Goal: Task Accomplishment & Management: Complete application form

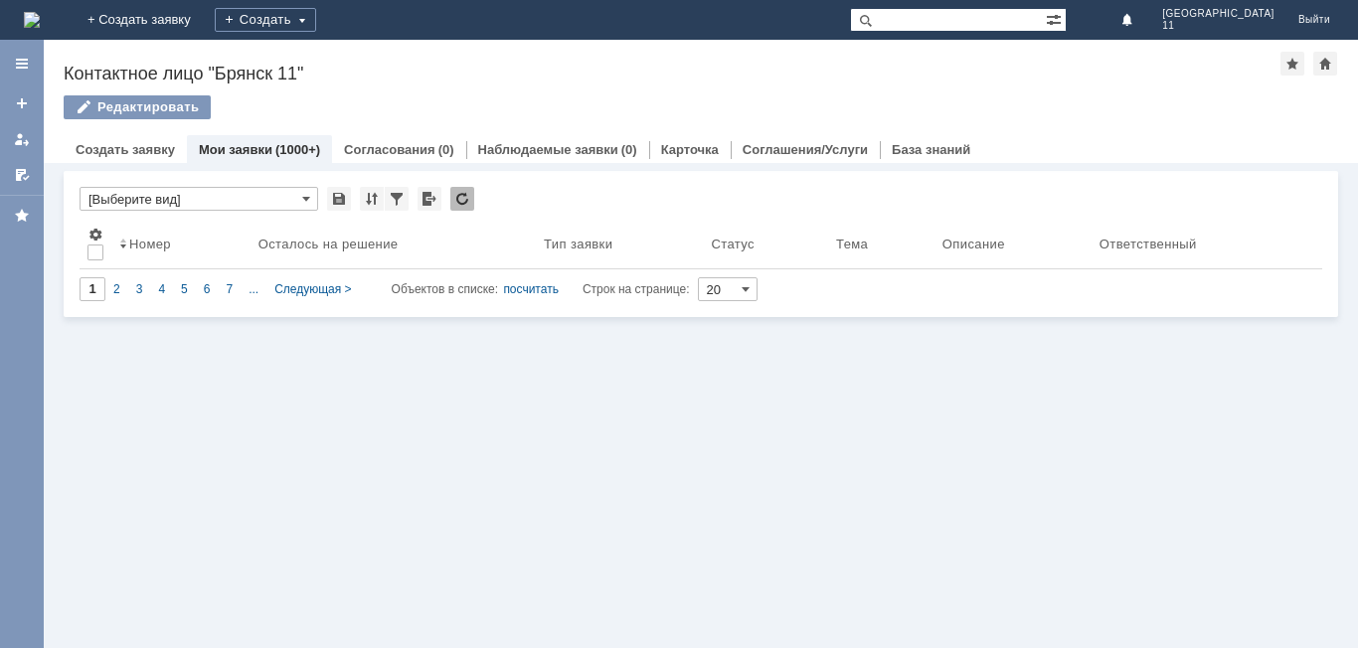
click at [40, 1] on div "На домашнюю" at bounding box center [32, 20] width 16 height 40
click at [40, 28] on img at bounding box center [32, 20] width 16 height 16
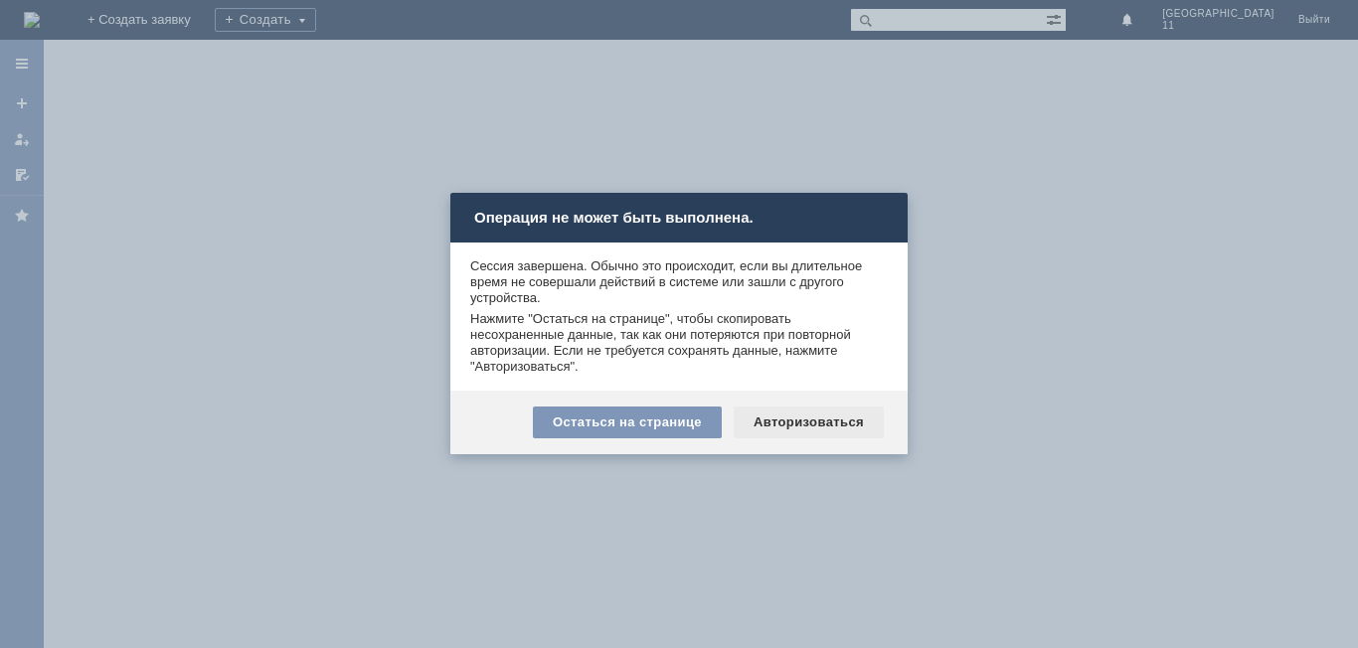
click at [822, 407] on div "Остаться на странице Авторизоваться" at bounding box center [678, 423] width 457 height 64
click at [828, 423] on div "Авторизоваться" at bounding box center [809, 423] width 150 height 32
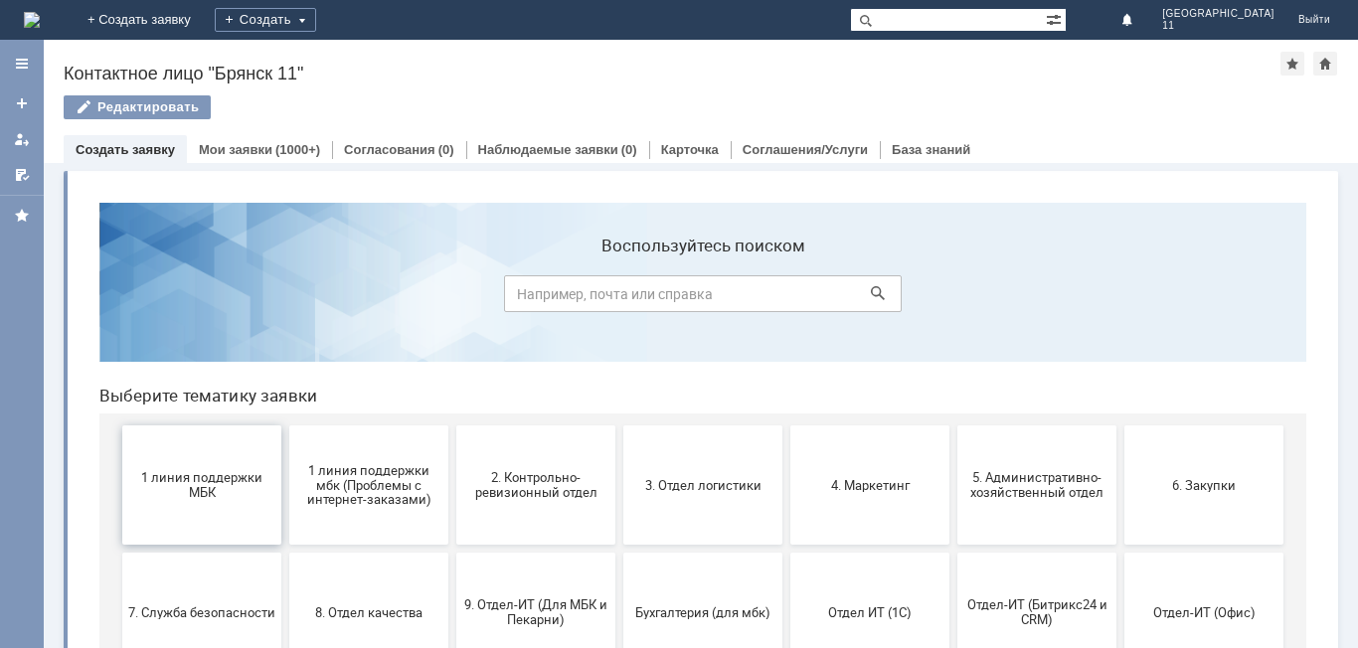
click at [186, 478] on span "1 линия поддержки МБК" at bounding box center [201, 485] width 147 height 30
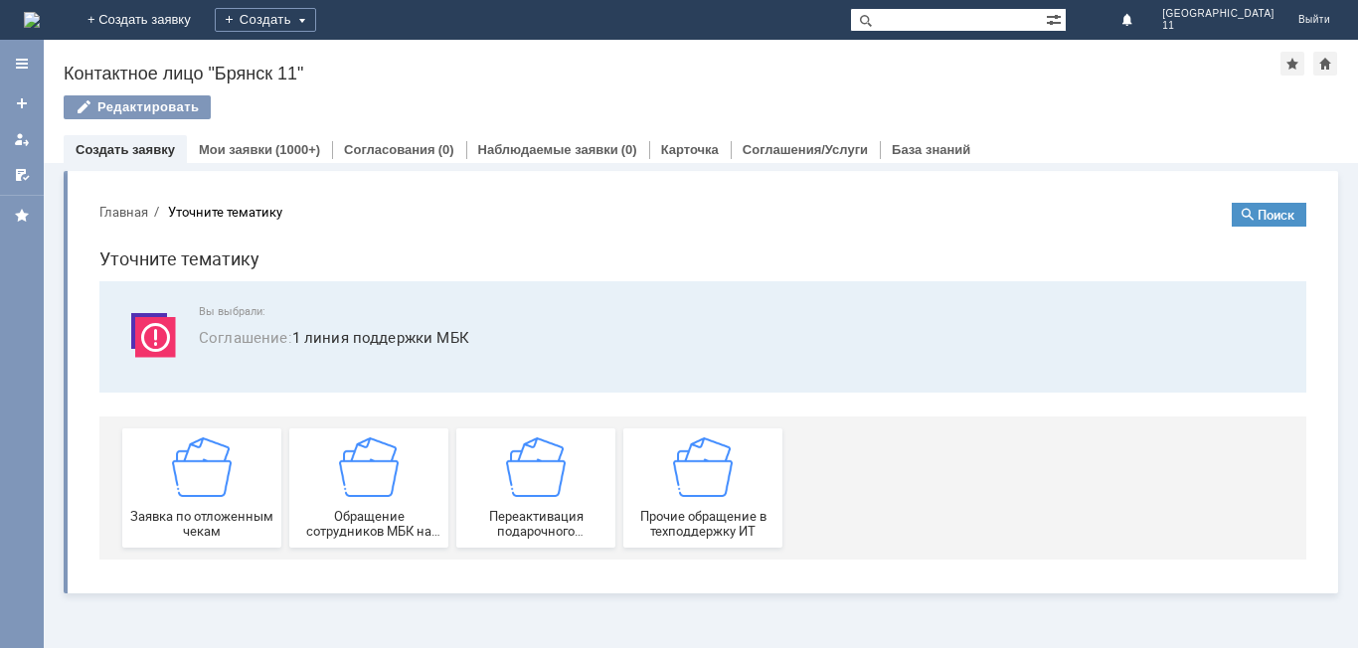
click at [199, 500] on div "Заявка по отложенным чекам" at bounding box center [201, 487] width 147 height 101
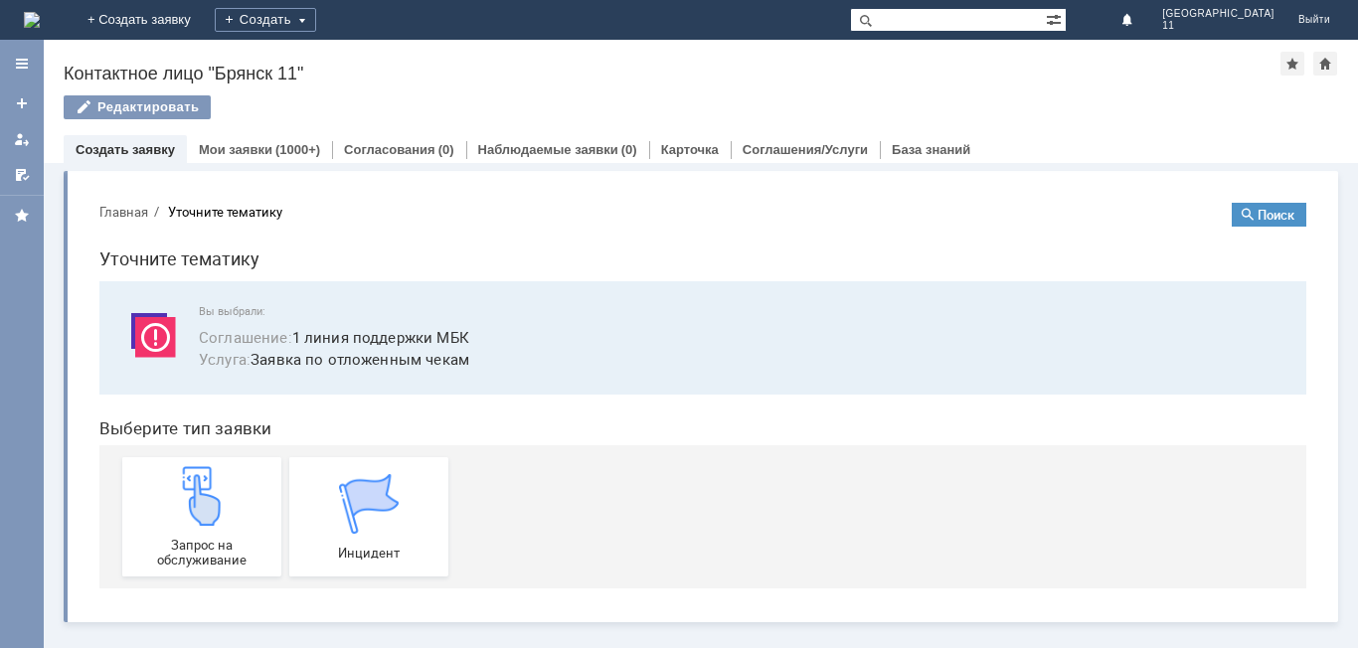
click at [199, 500] on img at bounding box center [202, 496] width 60 height 60
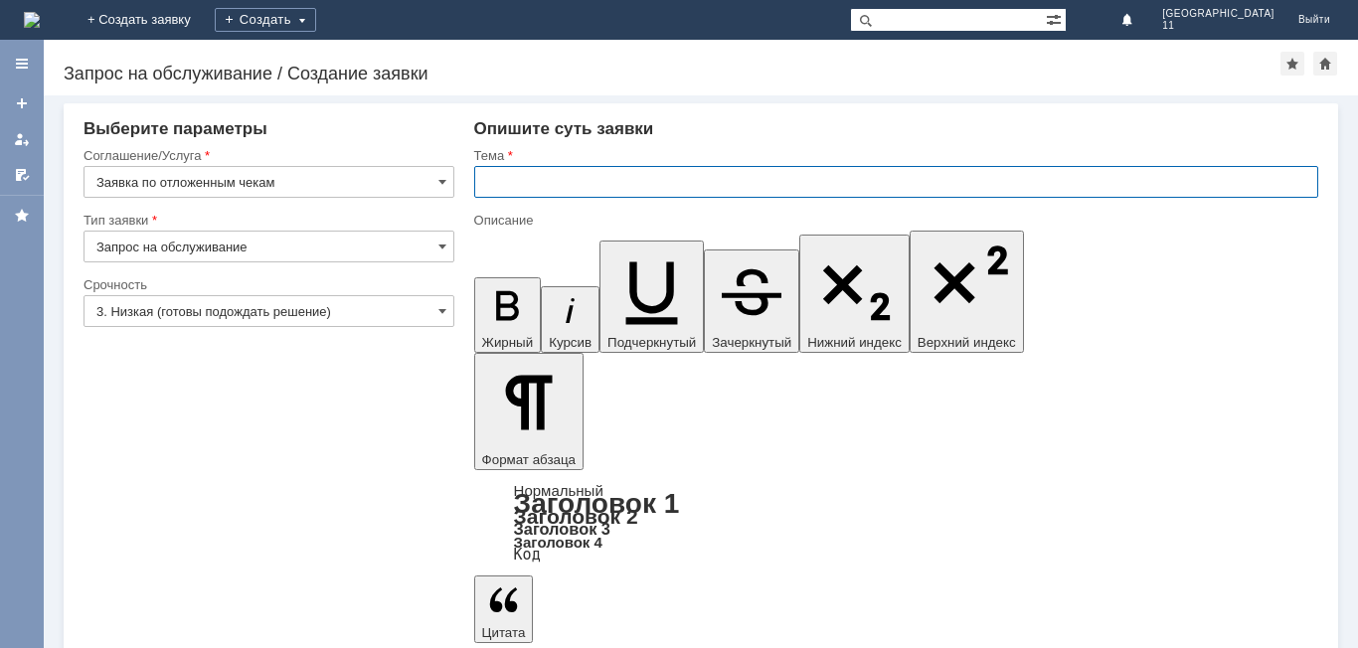
click at [597, 185] on input "text" at bounding box center [896, 182] width 844 height 32
type input "Отложенные чеки"
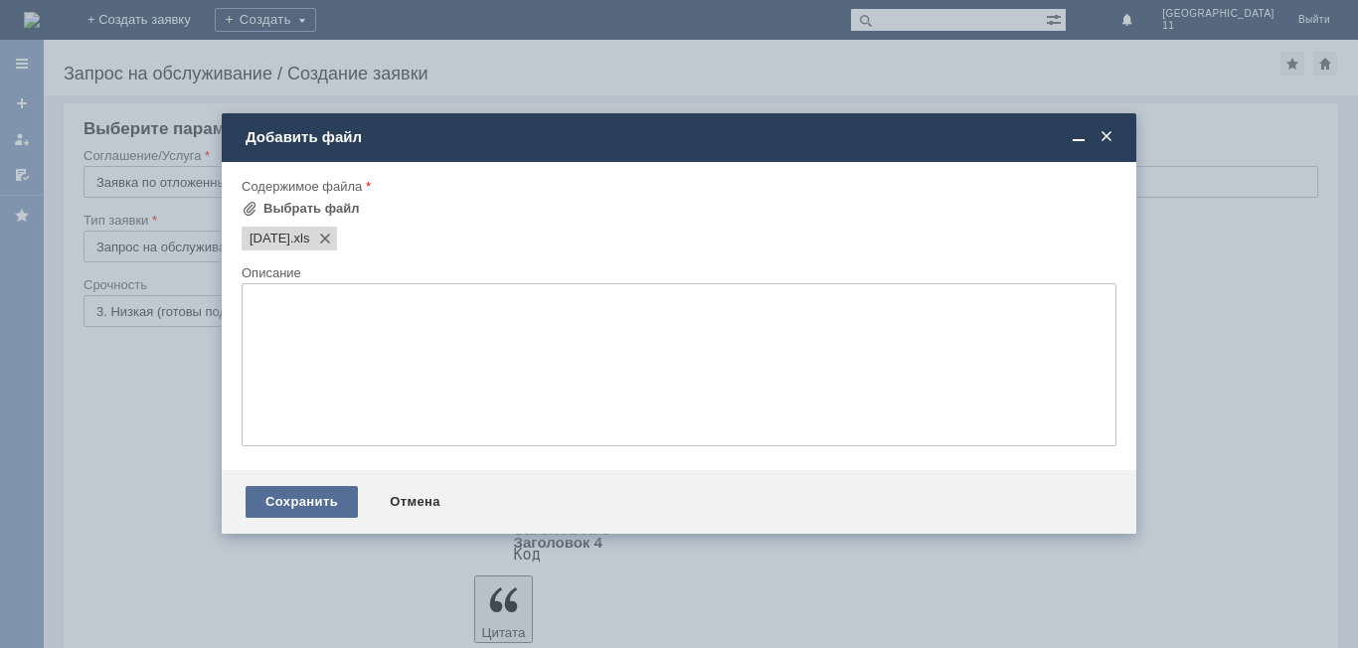
click at [320, 488] on div "Сохранить" at bounding box center [302, 502] width 112 height 32
